Goal: Task Accomplishment & Management: Manage account settings

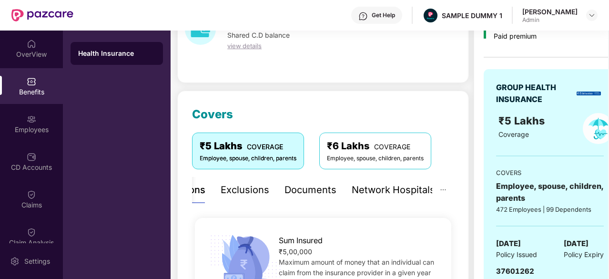
click at [29, 52] on div "OverView" at bounding box center [31, 55] width 63 height 10
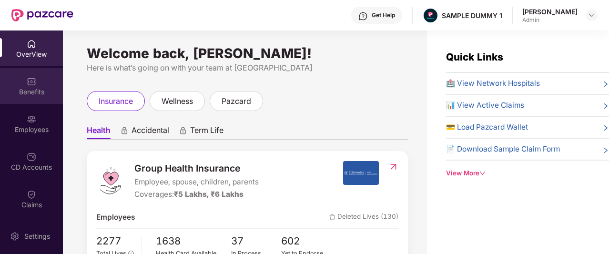
click at [43, 88] on div "Benefits" at bounding box center [31, 92] width 63 height 10
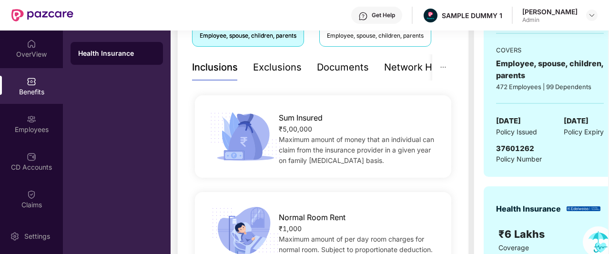
scroll to position [187, 0]
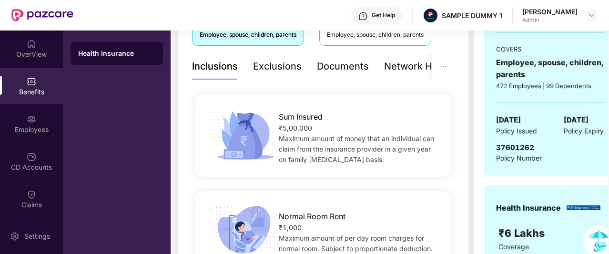
click at [269, 64] on div "Exclusions" at bounding box center [277, 66] width 49 height 15
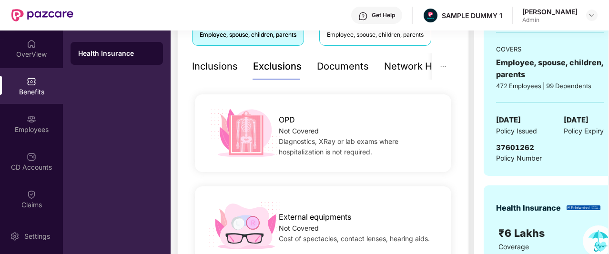
click at [217, 70] on div "Inclusions" at bounding box center [215, 66] width 46 height 15
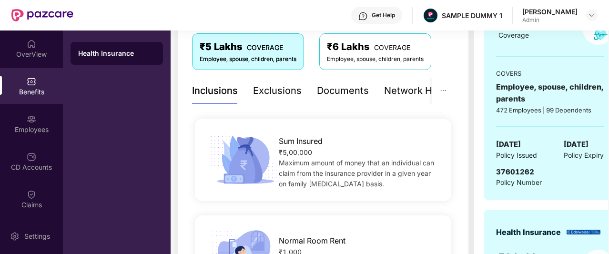
scroll to position [162, 0]
click at [261, 91] on div "Exclusions" at bounding box center [277, 91] width 49 height 15
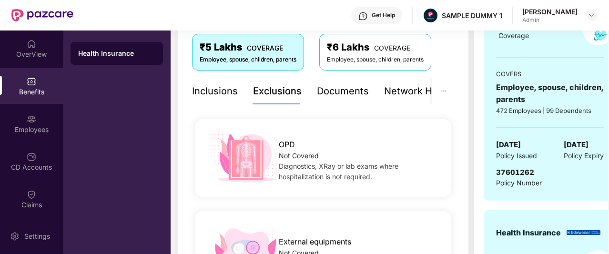
click at [326, 95] on div "Documents" at bounding box center [343, 91] width 52 height 15
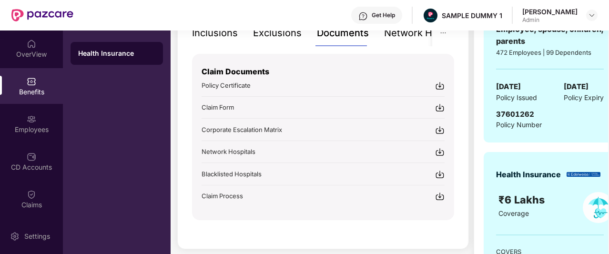
scroll to position [161, 0]
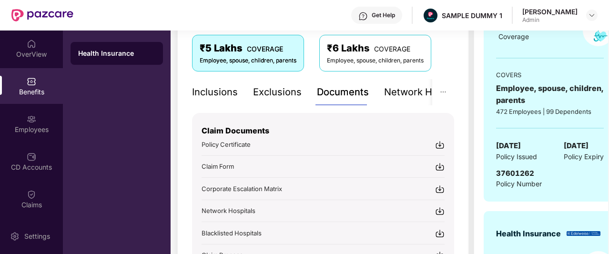
click at [405, 101] on div "Network Hospitals" at bounding box center [425, 92] width 83 height 26
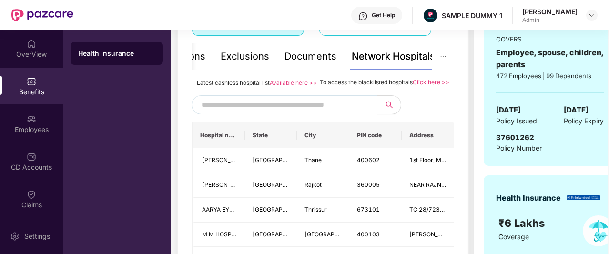
scroll to position [197, 0]
click at [345, 112] on input "text" at bounding box center [282, 105] width 163 height 14
type input "******"
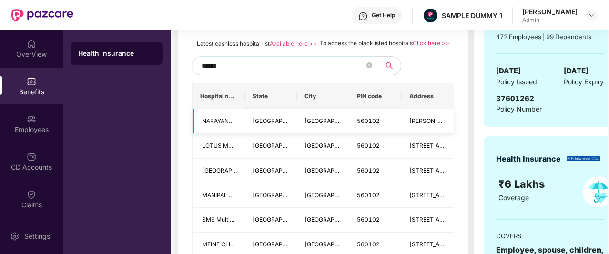
scroll to position [174, 0]
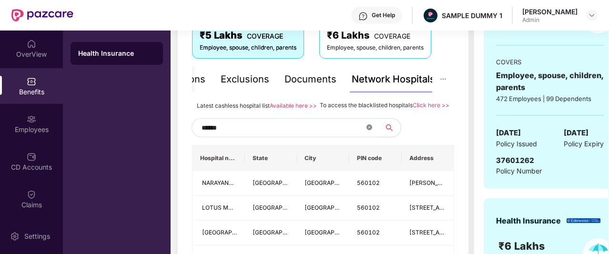
click at [370, 130] on icon "close-circle" at bounding box center [369, 127] width 6 height 6
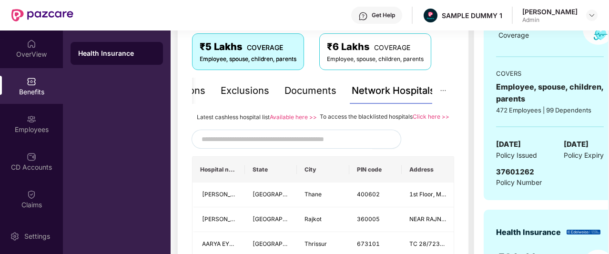
scroll to position [163, 0]
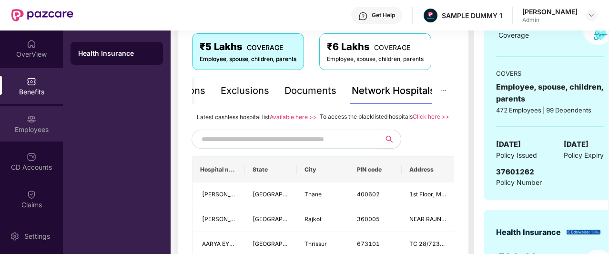
click at [32, 116] on img at bounding box center [32, 119] width 10 height 10
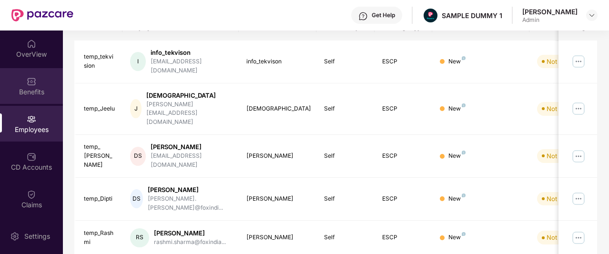
click at [29, 93] on div "Benefits" at bounding box center [31, 92] width 63 height 10
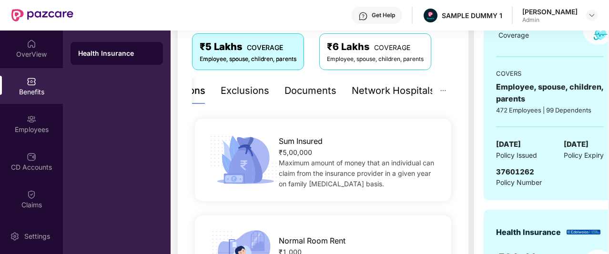
click at [387, 87] on div "Network Hospitals" at bounding box center [392, 90] width 83 height 15
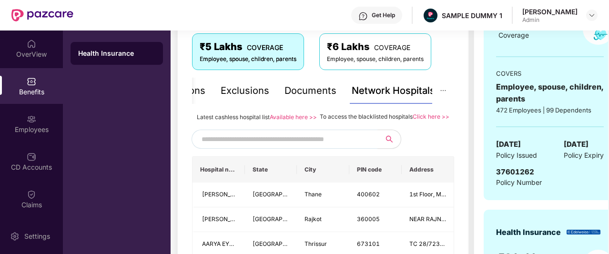
click at [290, 146] on input "text" at bounding box center [282, 139] width 163 height 14
type input "******"
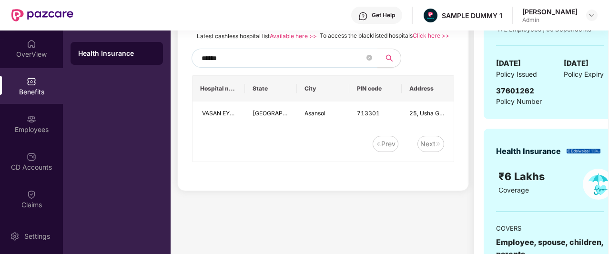
scroll to position [244, 0]
click at [369, 63] on span at bounding box center [369, 58] width 6 height 9
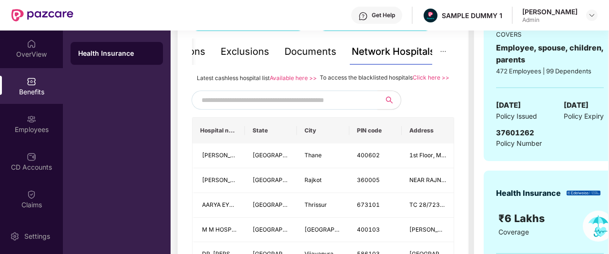
scroll to position [203, 0]
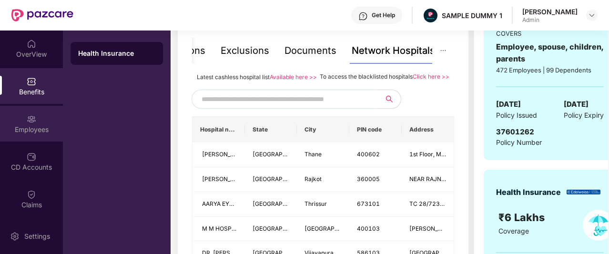
click at [24, 129] on div "Employees" at bounding box center [31, 130] width 63 height 10
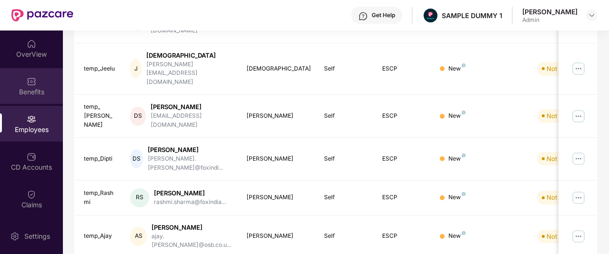
click at [31, 89] on div "Benefits" at bounding box center [31, 92] width 63 height 10
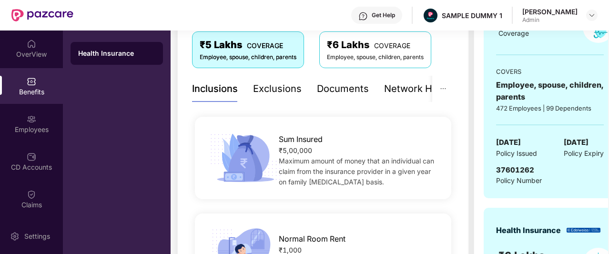
scroll to position [166, 0]
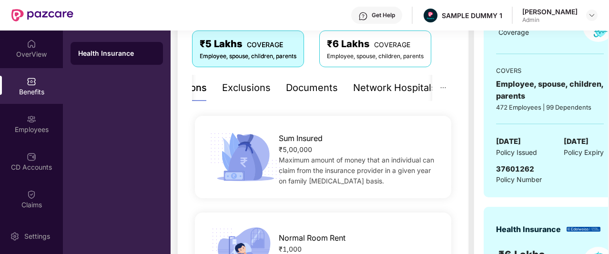
click at [363, 87] on div "Network Hospitals" at bounding box center [394, 87] width 83 height 15
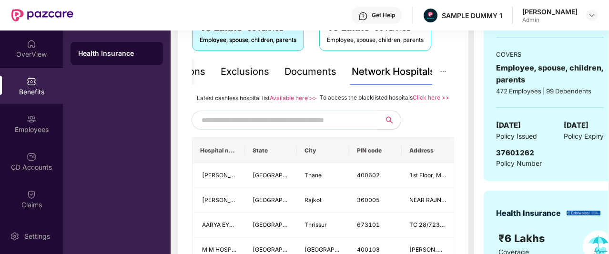
scroll to position [173, 0]
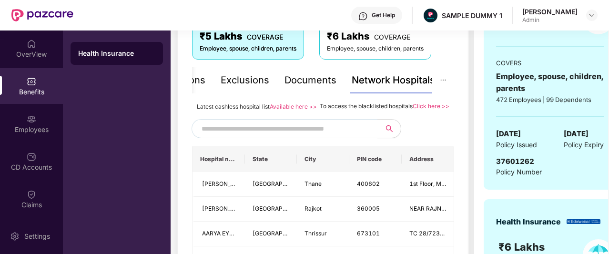
click at [305, 136] on input "text" at bounding box center [282, 128] width 163 height 14
type input "*"
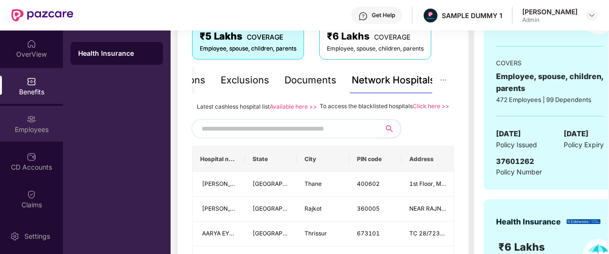
click at [29, 113] on div at bounding box center [32, 118] width 10 height 10
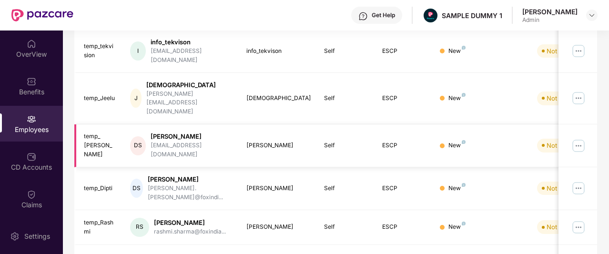
scroll to position [0, 0]
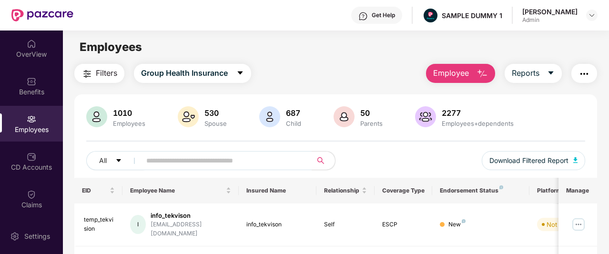
click at [474, 75] on button "Employee" at bounding box center [460, 73] width 69 height 19
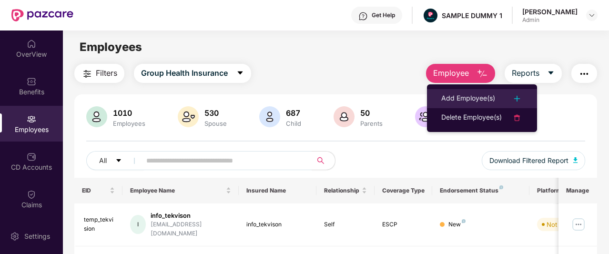
click at [461, 94] on div "Add Employee(s)" at bounding box center [468, 98] width 54 height 11
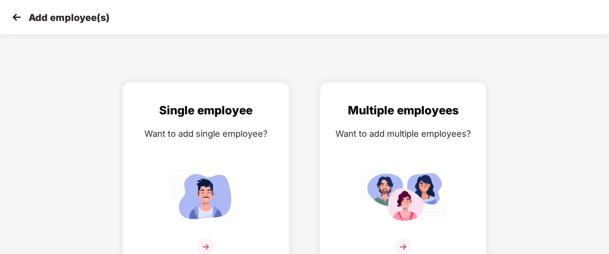
scroll to position [15, 0]
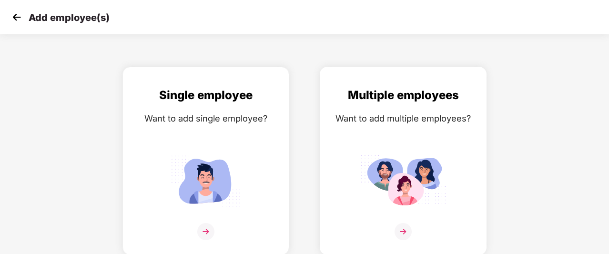
click at [384, 116] on div "Want to add multiple employees?" at bounding box center [403, 118] width 147 height 14
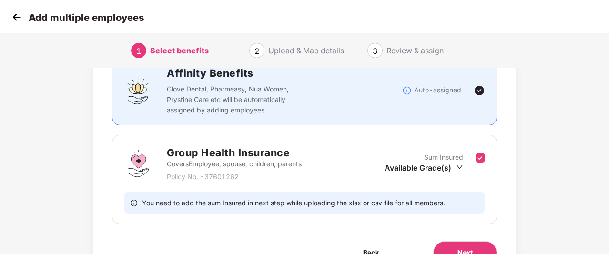
scroll to position [95, 0]
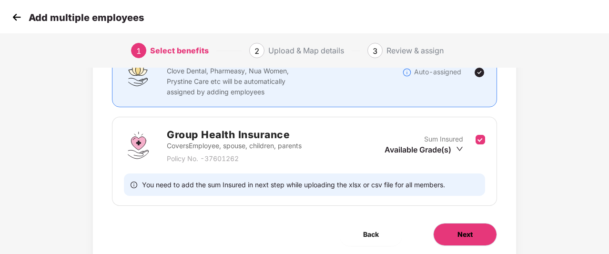
click at [476, 225] on button "Next" at bounding box center [465, 234] width 64 height 23
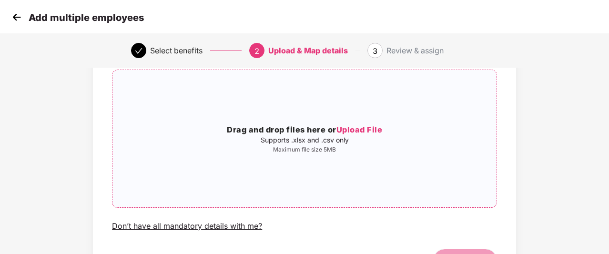
scroll to position [69, 0]
click at [214, 223] on div "Don’t have all mandatory details with me?" at bounding box center [187, 226] width 150 height 10
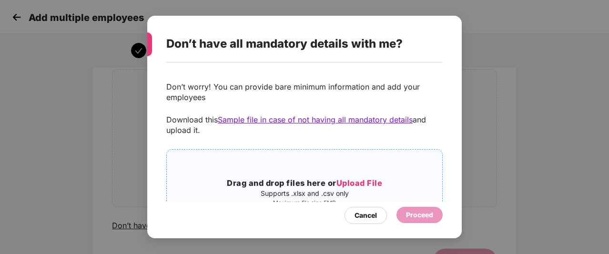
scroll to position [47, 0]
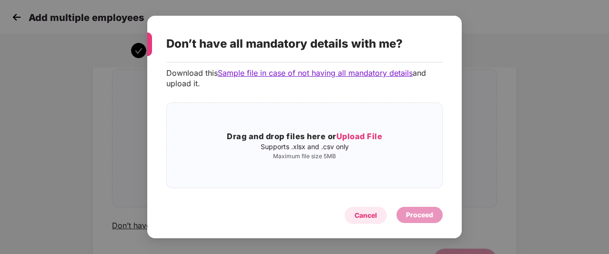
click at [364, 215] on div "Cancel" at bounding box center [365, 215] width 22 height 10
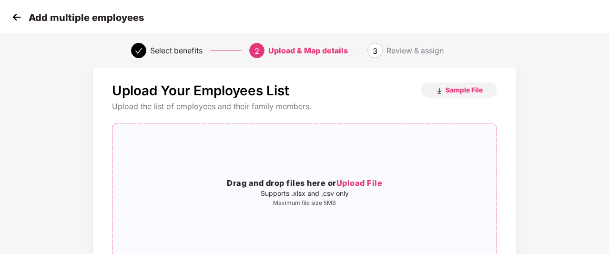
scroll to position [14, 1]
click at [17, 14] on img at bounding box center [17, 17] width 14 height 14
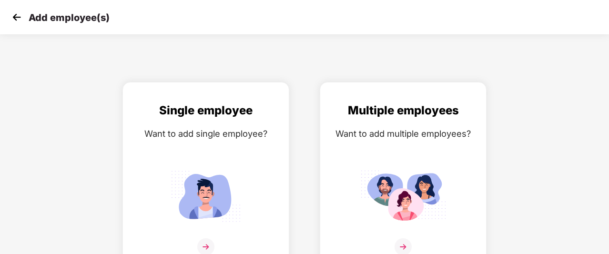
click at [17, 16] on img at bounding box center [17, 17] width 14 height 14
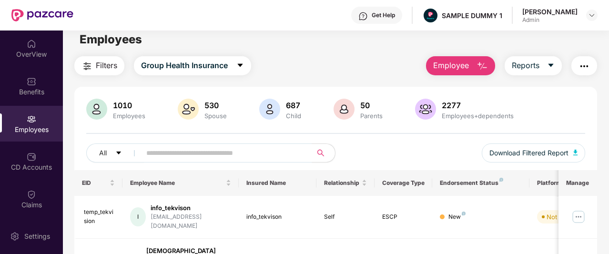
scroll to position [7, 0]
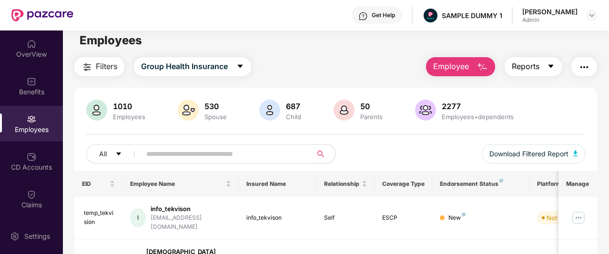
click at [535, 63] on span "Reports" at bounding box center [525, 66] width 28 height 12
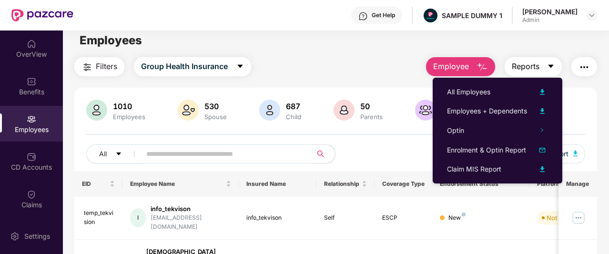
click at [550, 64] on icon "caret-down" at bounding box center [551, 66] width 8 height 8
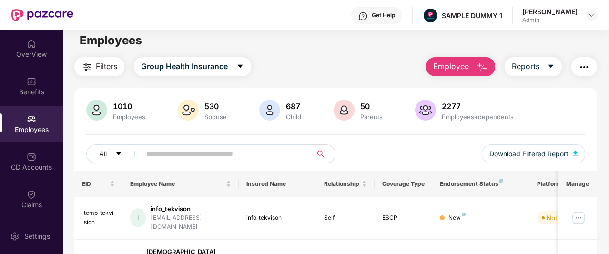
click at [584, 71] on img "button" at bounding box center [583, 66] width 11 height 11
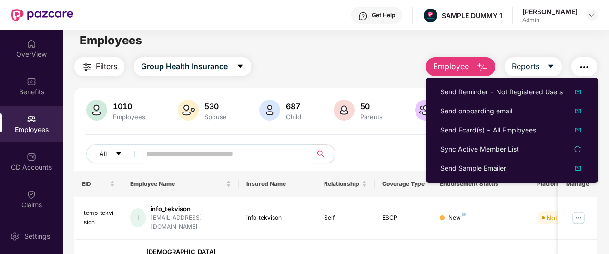
click at [588, 65] on img "button" at bounding box center [583, 66] width 11 height 11
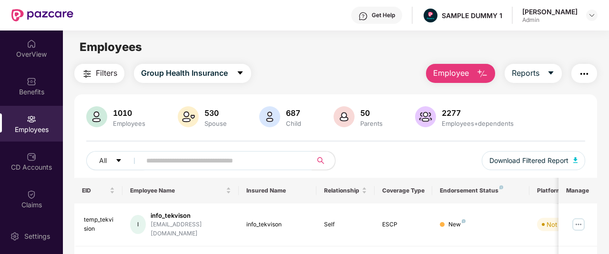
scroll to position [0, 0]
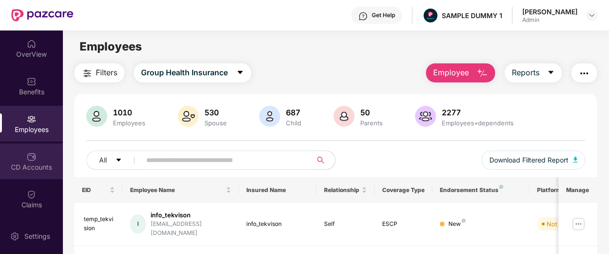
click at [38, 167] on div "CD Accounts" at bounding box center [31, 167] width 63 height 10
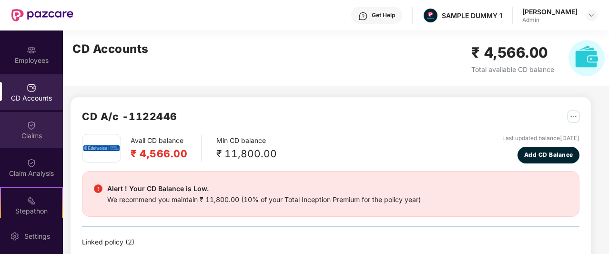
scroll to position [70, 0]
click at [30, 130] on div "Claims" at bounding box center [31, 135] width 63 height 10
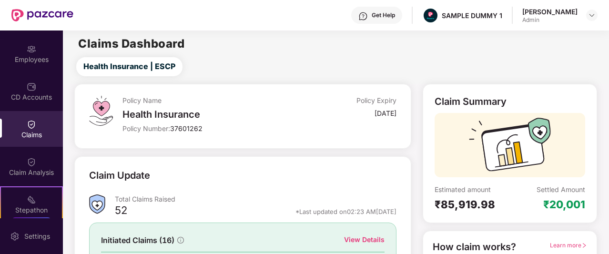
scroll to position [1, 0]
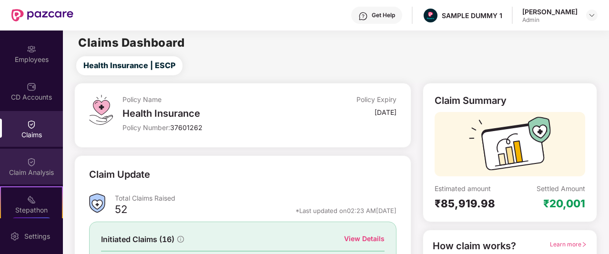
click at [41, 178] on div "Claim Analysis" at bounding box center [31, 167] width 63 height 36
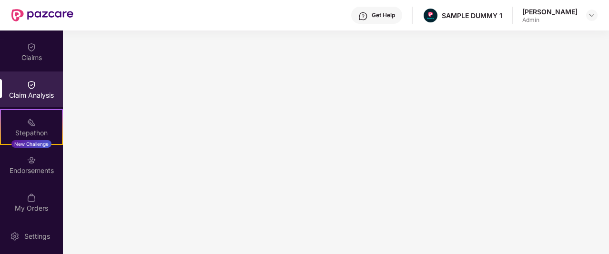
scroll to position [147, 0]
click at [26, 134] on div "Stepathon" at bounding box center [31, 134] width 61 height 10
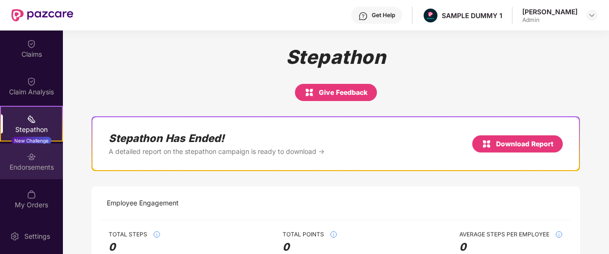
scroll to position [150, 0]
click at [31, 169] on div "Endorsements" at bounding box center [31, 168] width 63 height 10
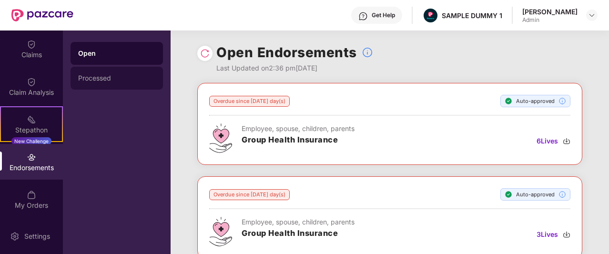
click at [124, 79] on div "Processed" at bounding box center [116, 78] width 77 height 8
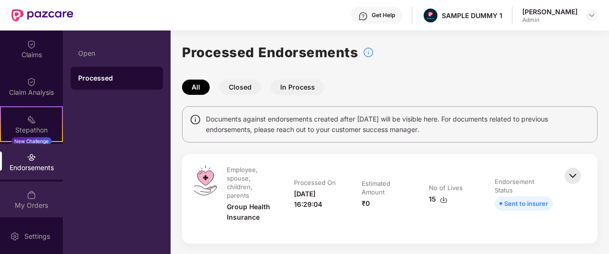
click at [40, 200] on div "My Orders" at bounding box center [31, 205] width 63 height 10
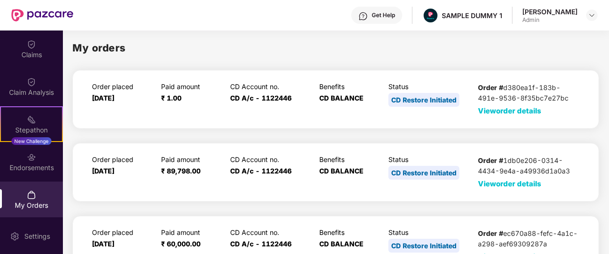
click at [494, 113] on span "View order details" at bounding box center [509, 110] width 63 height 9
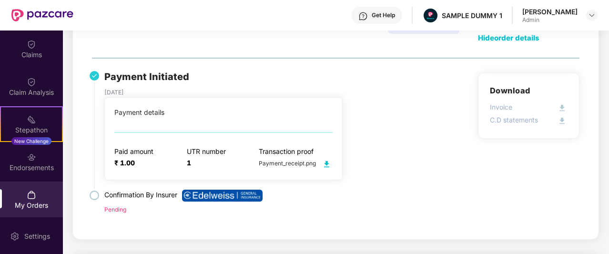
scroll to position [73, 0]
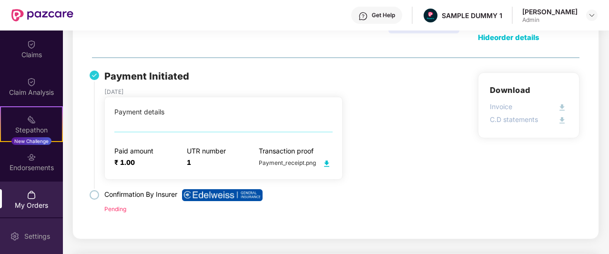
click at [45, 235] on div "Settings" at bounding box center [36, 236] width 31 height 10
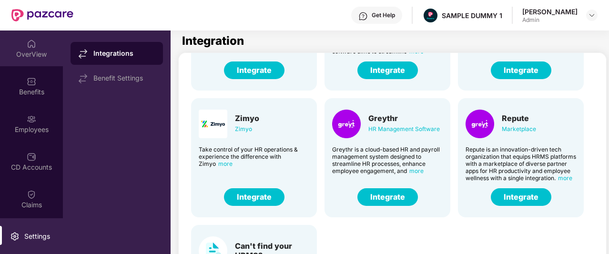
click at [49, 48] on div "OverView" at bounding box center [31, 48] width 63 height 36
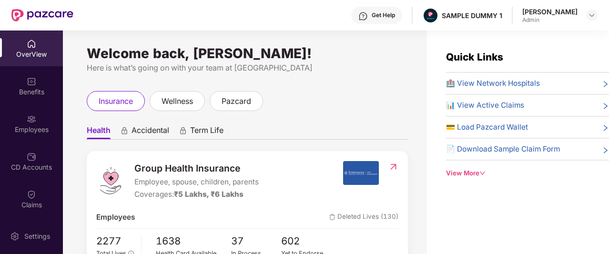
click at [464, 171] on div "View More" at bounding box center [527, 173] width 163 height 10
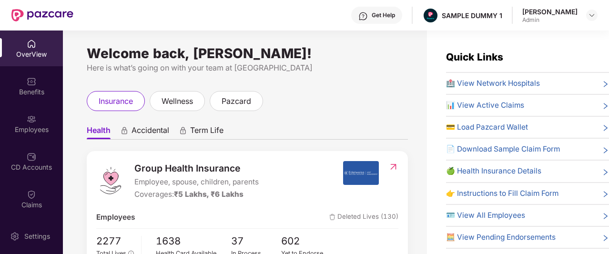
click at [395, 19] on div "Get Help" at bounding box center [382, 15] width 23 height 8
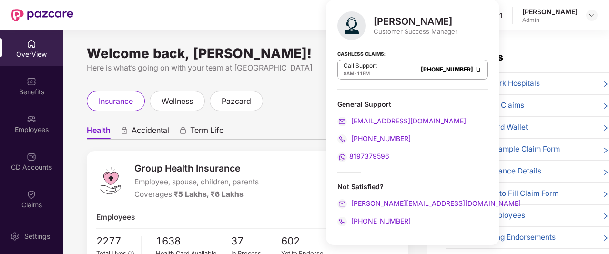
click at [305, 81] on div "Welcome back, Aaron Acto! Here is what’s going on with your team at Pazcare ins…" at bounding box center [245, 147] width 364 height 235
